Goal: Task Accomplishment & Management: Use online tool/utility

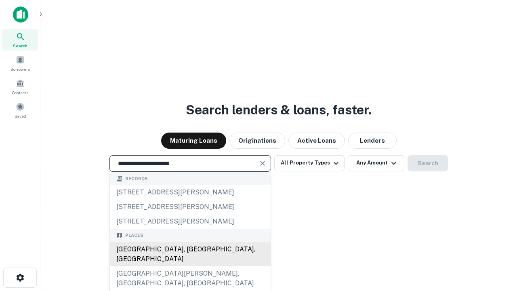
click at [190, 266] on div "Santa Monica, CA, USA" at bounding box center [190, 254] width 161 height 24
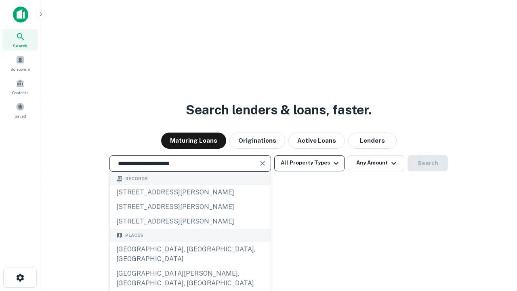
type input "**********"
click at [309, 163] on button "All Property Types" at bounding box center [309, 163] width 70 height 16
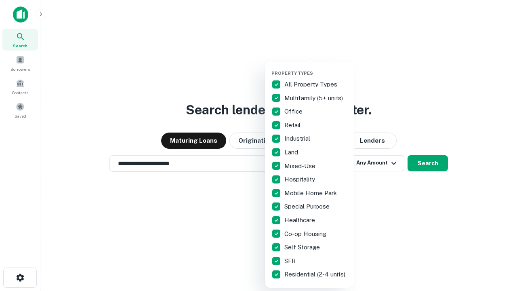
click at [316, 68] on button "button" at bounding box center [315, 68] width 89 height 0
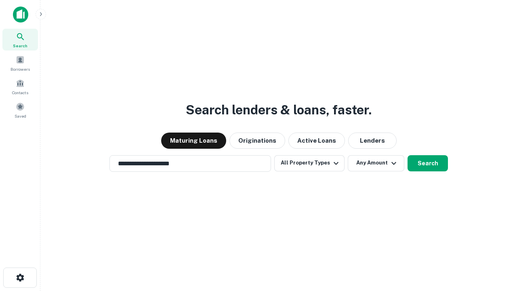
scroll to position [5, 97]
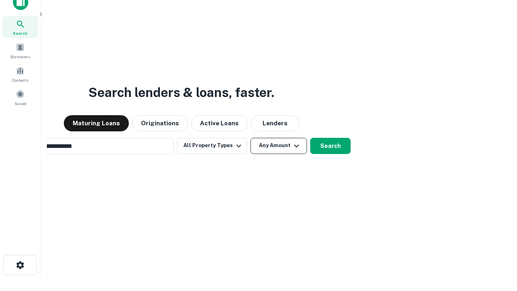
click at [250, 138] on button "Any Amount" at bounding box center [278, 146] width 57 height 16
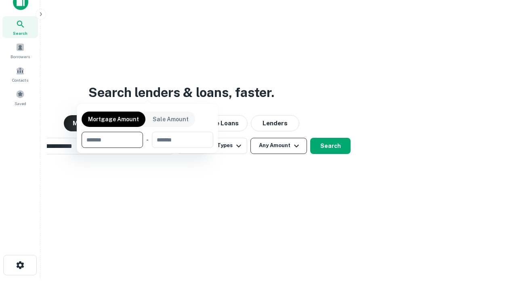
scroll to position [13, 0]
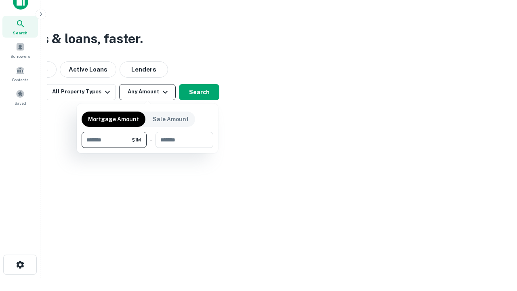
type input "*******"
click at [147, 148] on button "button" at bounding box center [148, 148] width 132 height 0
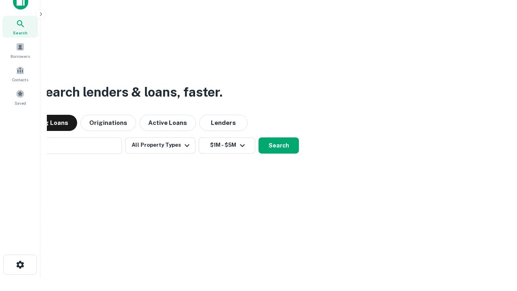
scroll to position [13, 0]
click at [259, 138] on button "Search" at bounding box center [279, 146] width 40 height 16
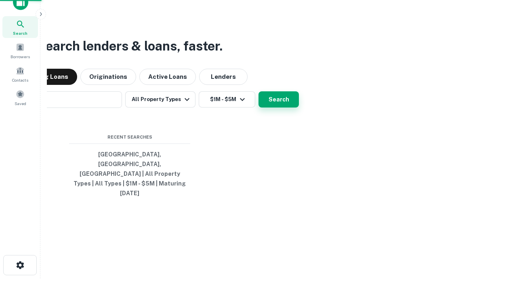
scroll to position [13, 0]
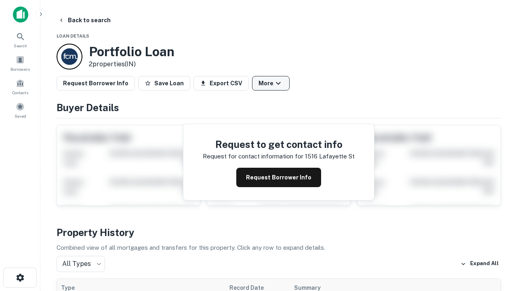
click at [271, 83] on button "More" at bounding box center [271, 83] width 38 height 15
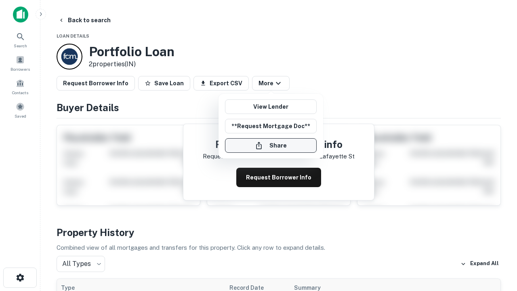
click at [271, 145] on button "Share" at bounding box center [271, 145] width 92 height 15
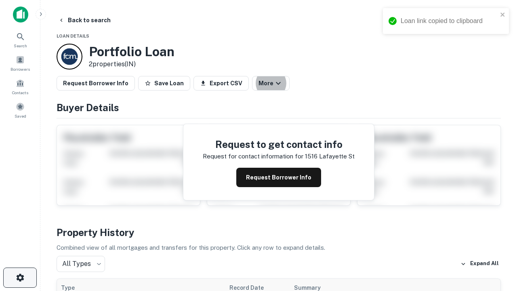
click at [20, 277] on icon "button" at bounding box center [20, 278] width 10 height 10
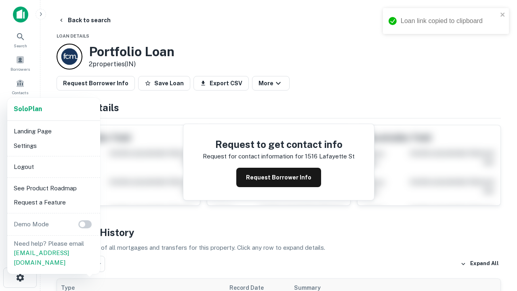
click at [53, 166] on li "Logout" at bounding box center [54, 167] width 86 height 15
